Goal: Find specific page/section: Find specific page/section

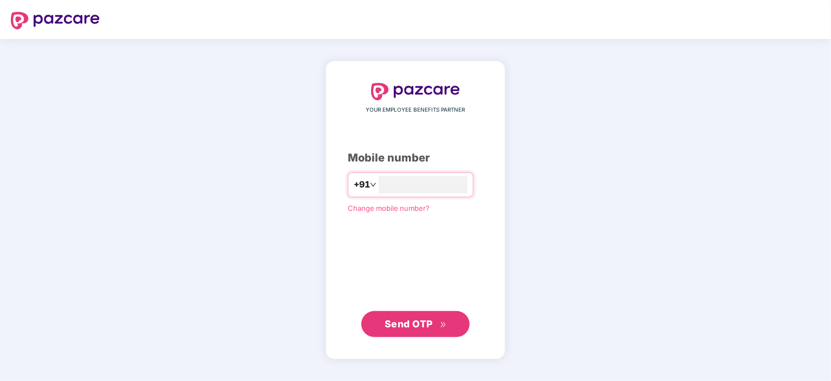
type input "**********"
click at [416, 323] on span "Send OTP" at bounding box center [408, 322] width 48 height 11
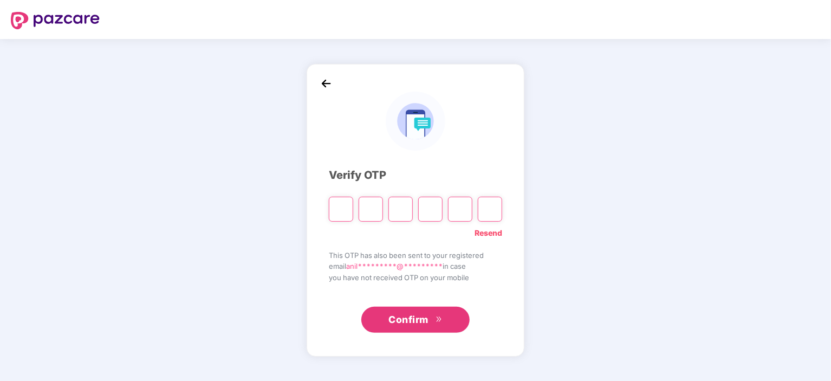
type input "*"
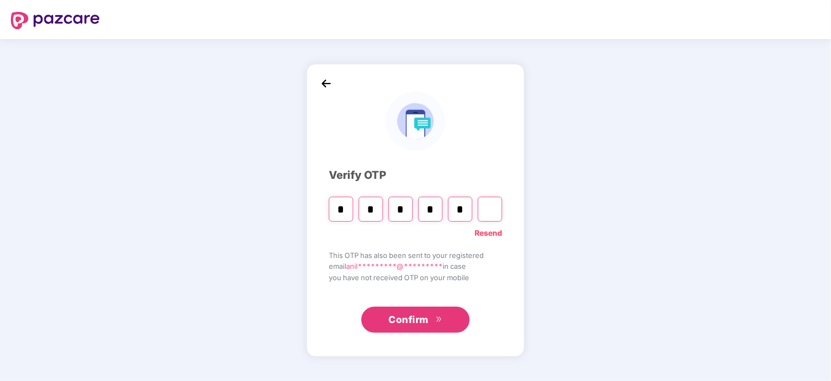
type input "*"
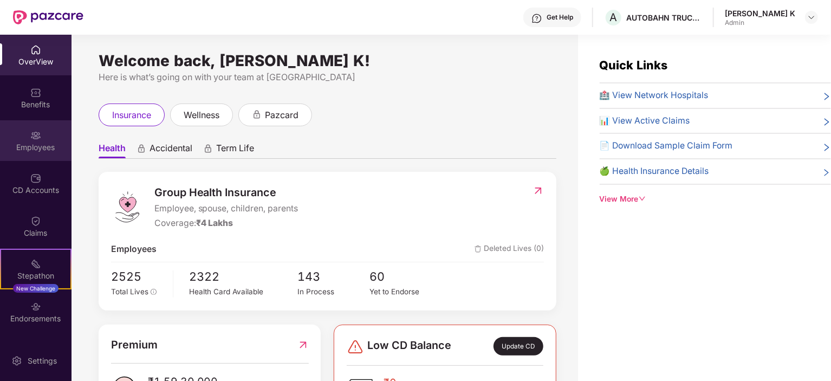
click at [38, 144] on div "Employees" at bounding box center [35, 147] width 71 height 11
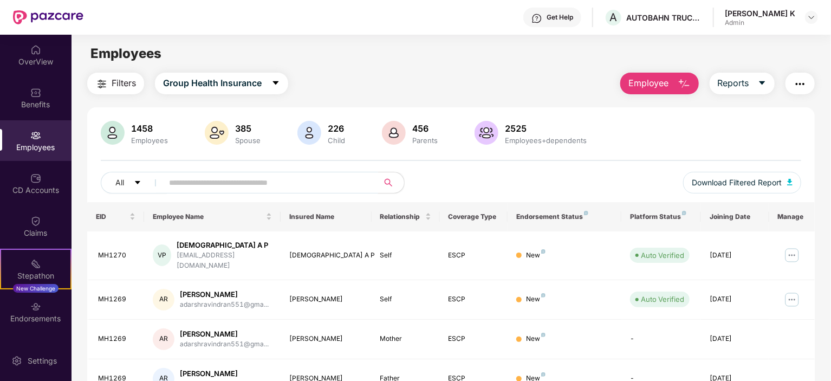
click at [278, 180] on input "text" at bounding box center [266, 182] width 194 height 16
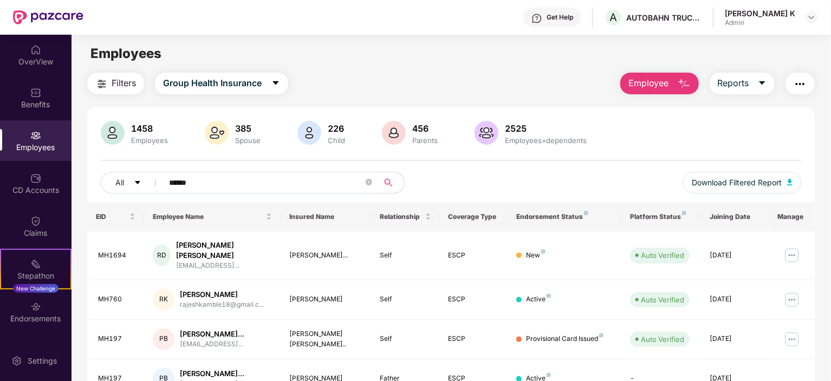
type input "******"
click at [385, 364] on td "Father" at bounding box center [405, 379] width 68 height 40
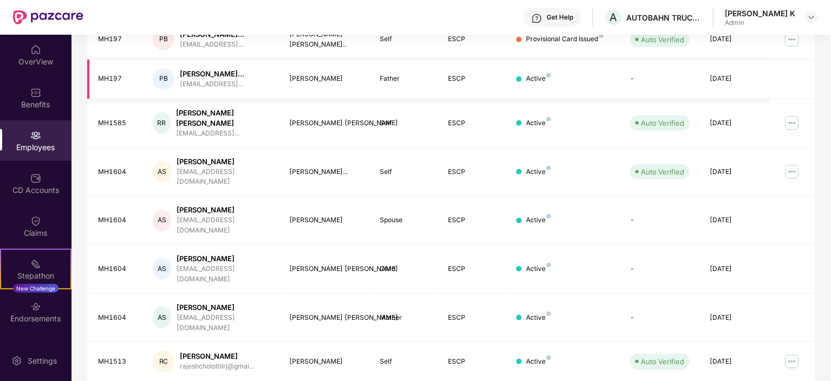
scroll to position [301, 0]
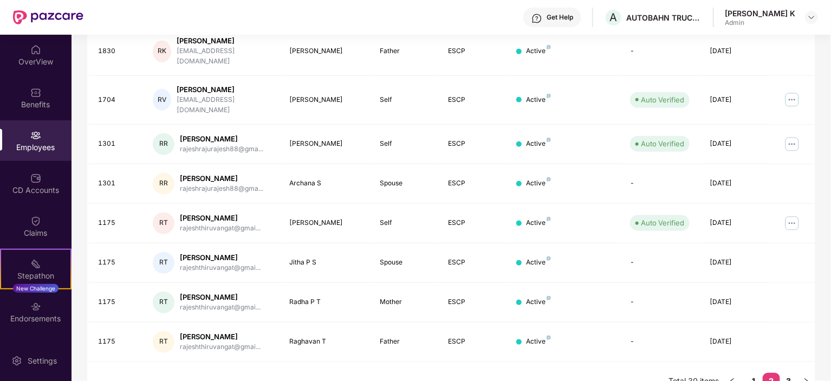
scroll to position [283, 0]
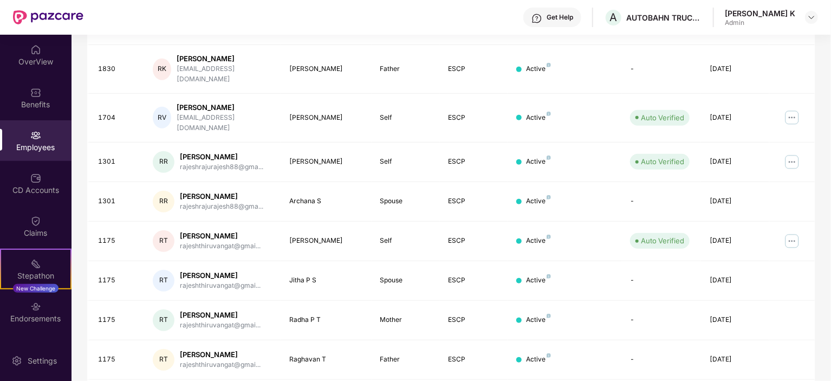
click at [823, 299] on div "Filters Group Health Insurance Employee Reports 1458 Employees 385 Spouse 226 C…" at bounding box center [450, 103] width 759 height 629
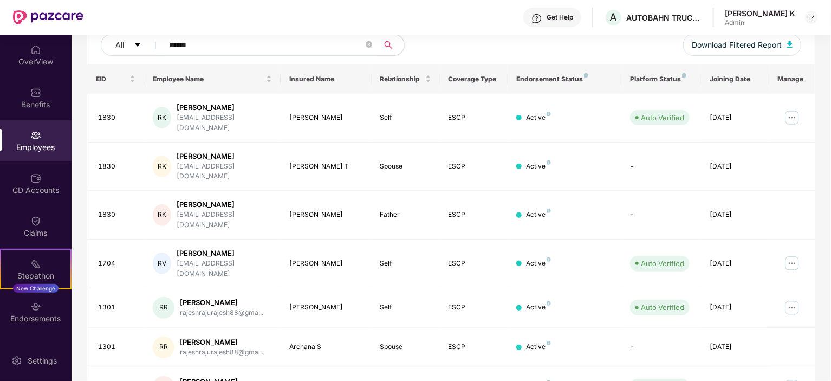
scroll to position [110, 0]
